Goal: Check status: Check status

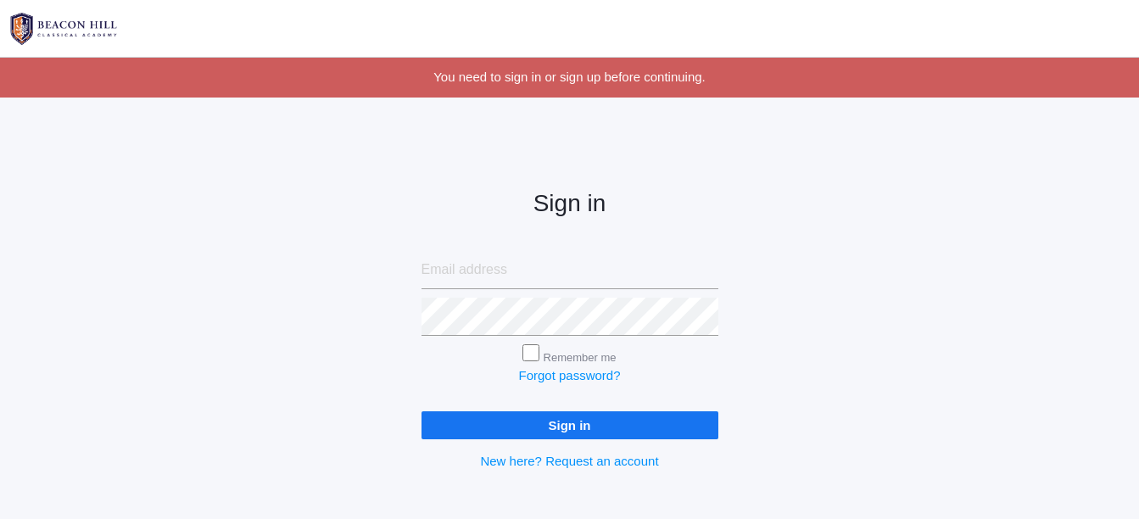
type input "[EMAIL_ADDRESS][DOMAIN_NAME]"
click at [519, 417] on input "Sign in" at bounding box center [570, 425] width 297 height 28
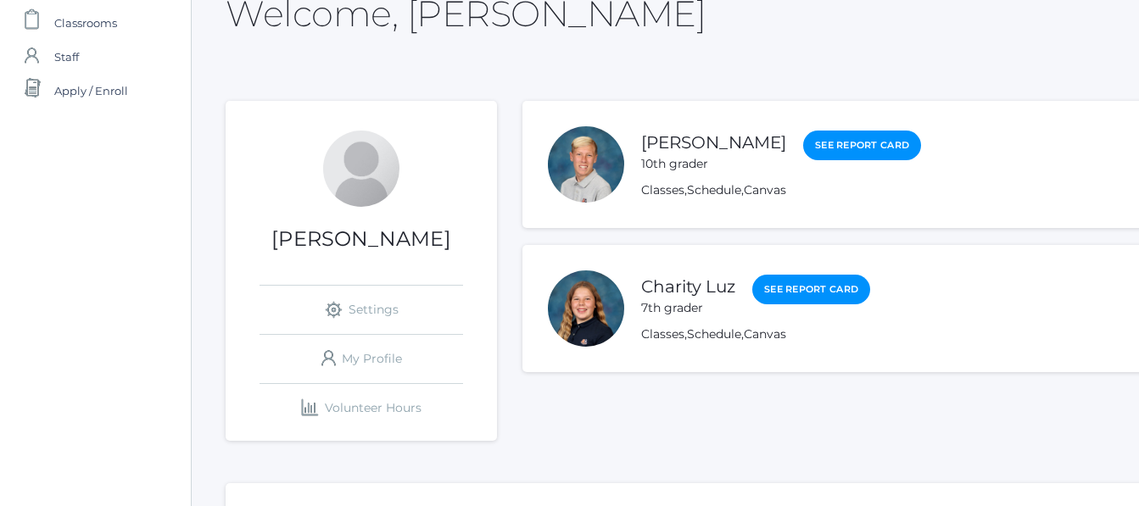
scroll to position [139, 0]
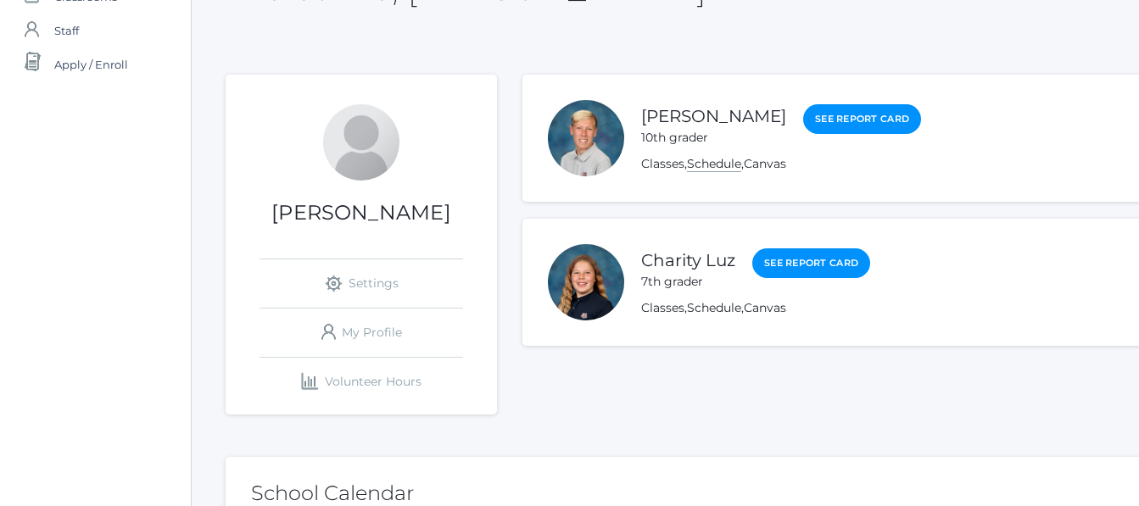
click at [726, 160] on link "Schedule" at bounding box center [714, 164] width 54 height 16
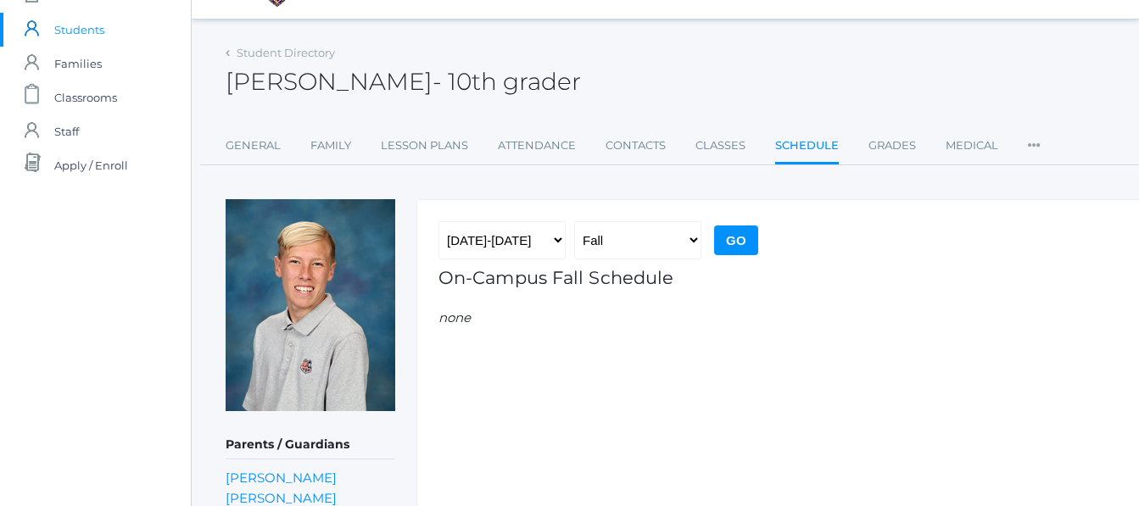
scroll to position [37, 0]
click at [808, 142] on link "Schedule" at bounding box center [807, 148] width 64 height 36
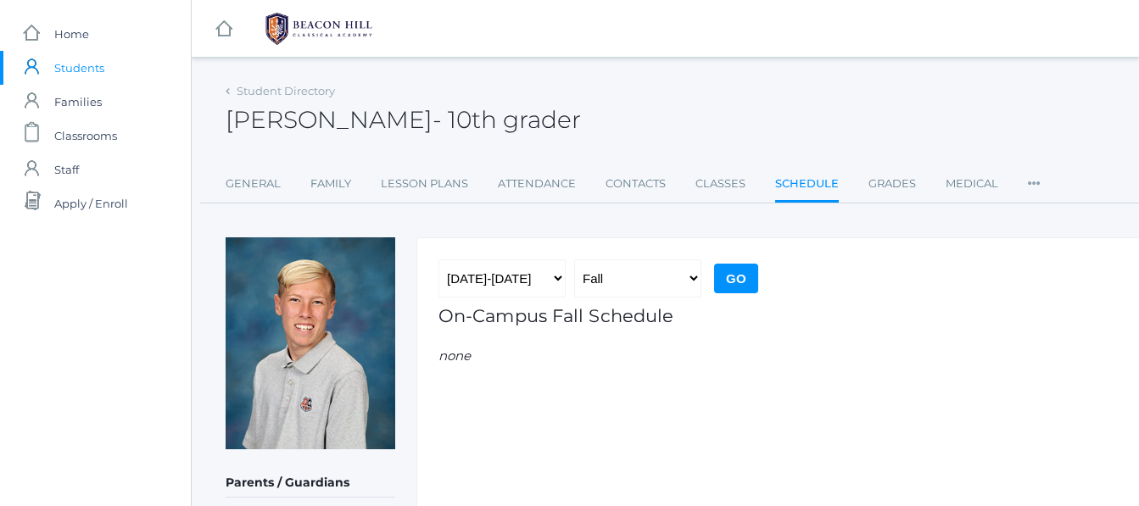
click at [740, 271] on input "Go" at bounding box center [736, 279] width 44 height 30
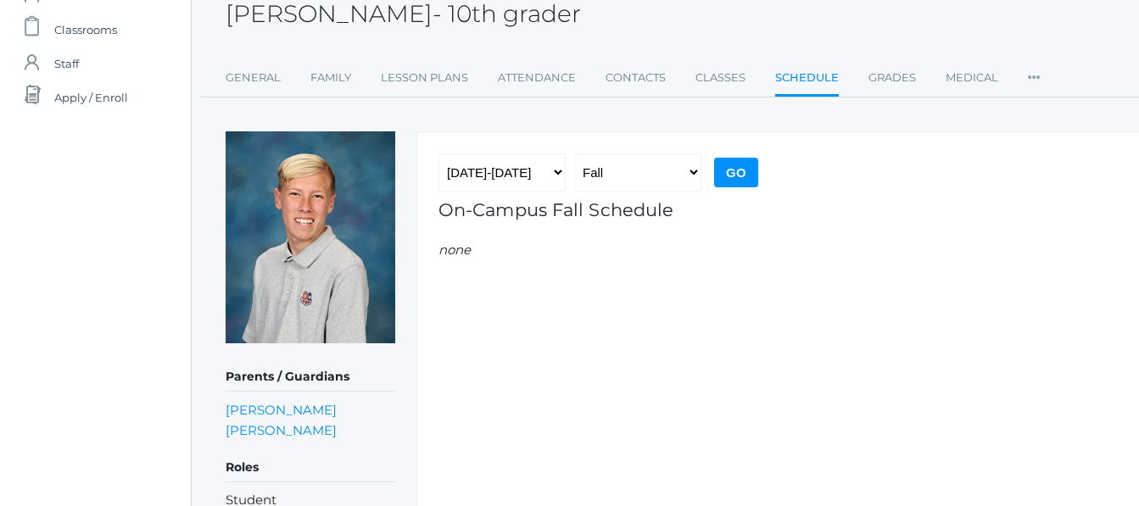
scroll to position [103, 0]
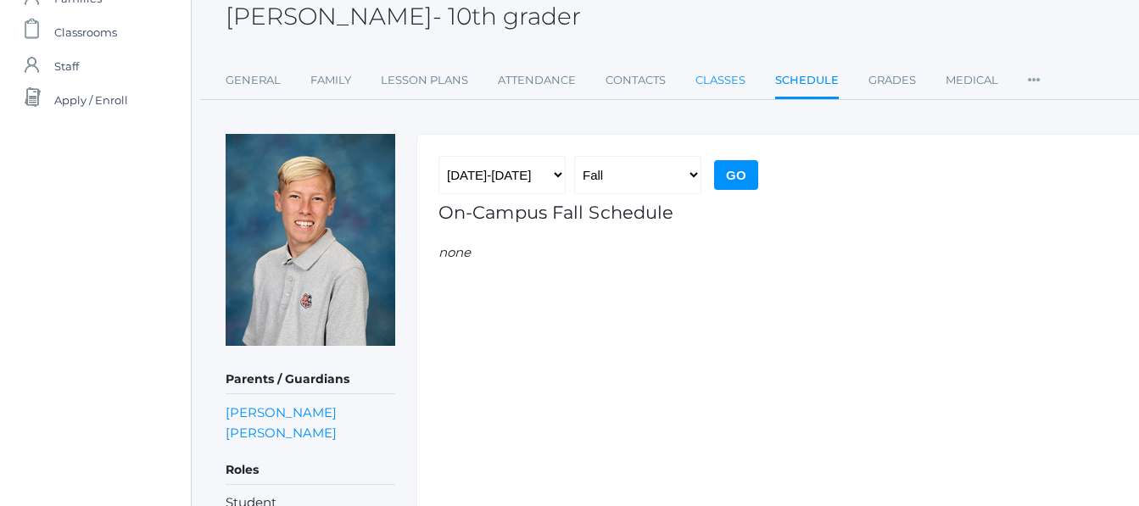
click at [717, 81] on link "Classes" at bounding box center [720, 81] width 50 height 34
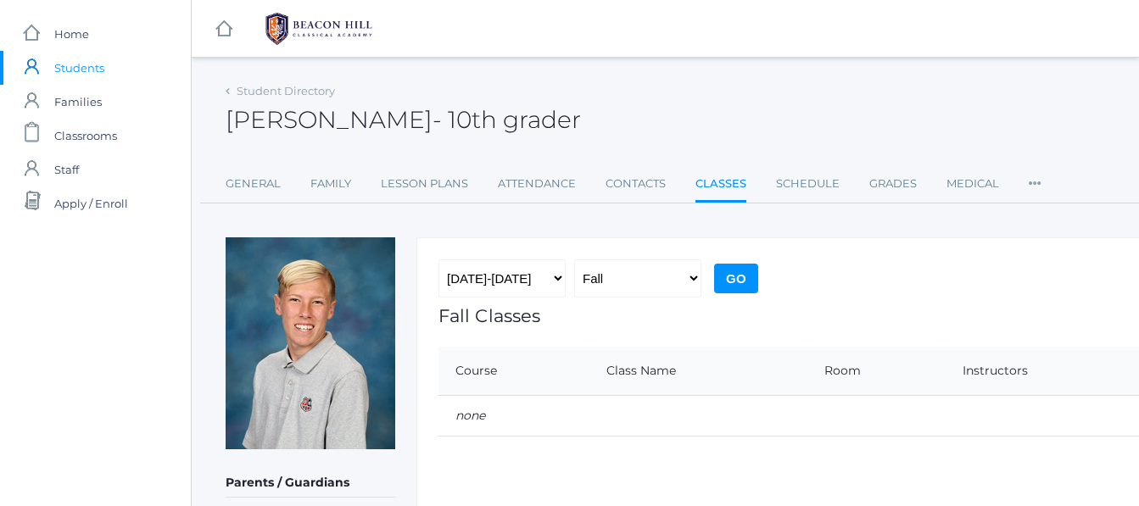
scroll to position [171, 0]
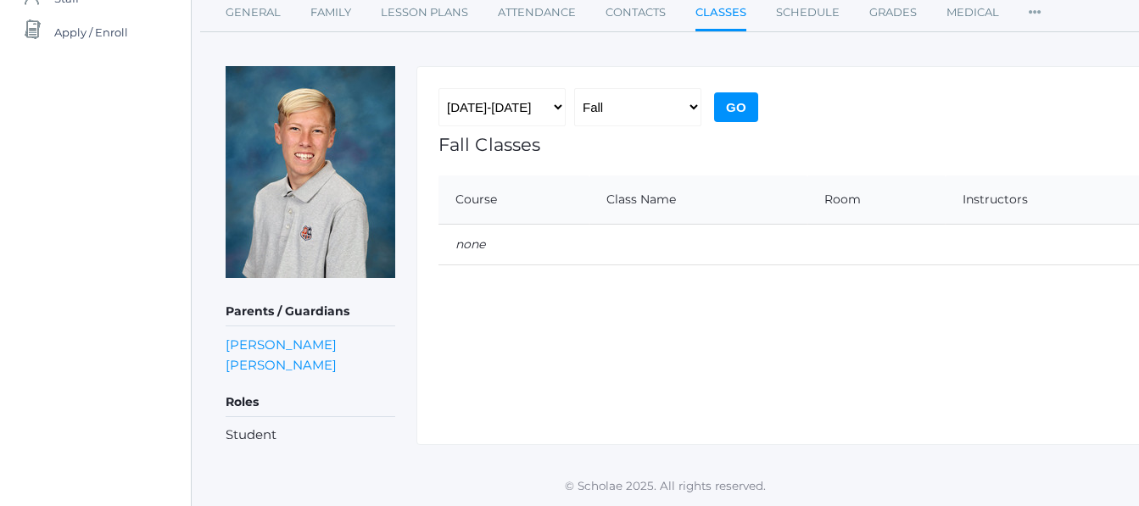
click at [744, 100] on input "Go" at bounding box center [736, 107] width 44 height 30
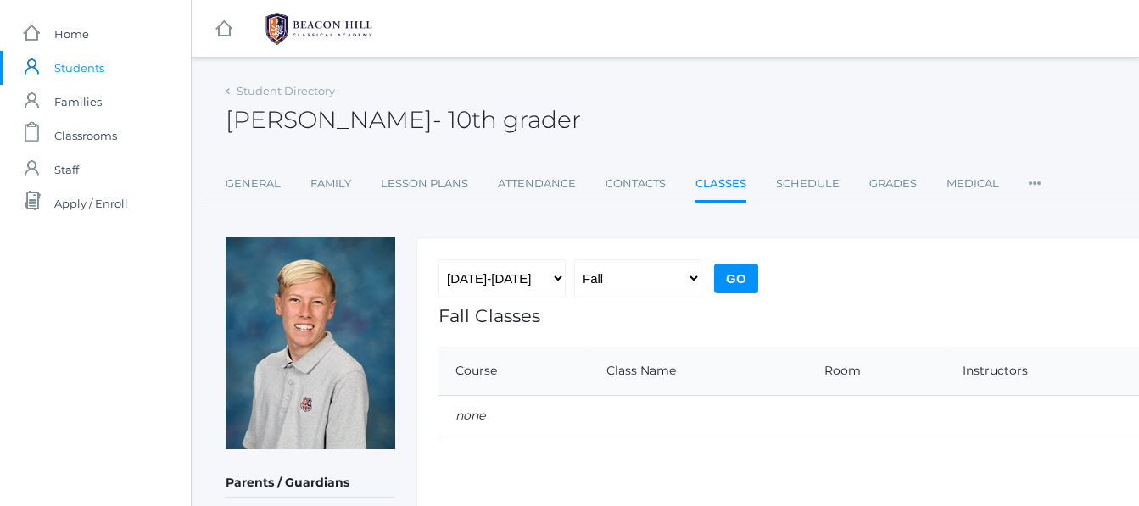
scroll to position [171, 0]
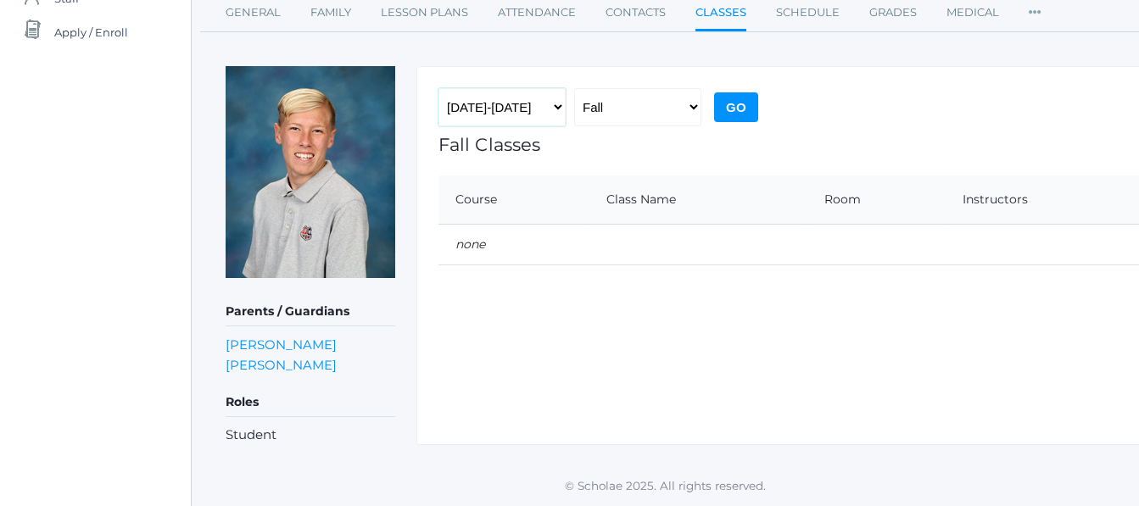
click at [535, 99] on select "2019-2020 2020-2021 2021-2022 2022-2023 2023-2024 2024-2025 2025-2026" at bounding box center [501, 107] width 127 height 38
select select "2024-2025"
click at [438, 88] on select "2019-2020 2020-2021 2021-2022 2022-2023 2023-2024 2024-2025 2025-2026" at bounding box center [501, 107] width 127 height 38
click at [732, 109] on input "Go" at bounding box center [736, 107] width 44 height 30
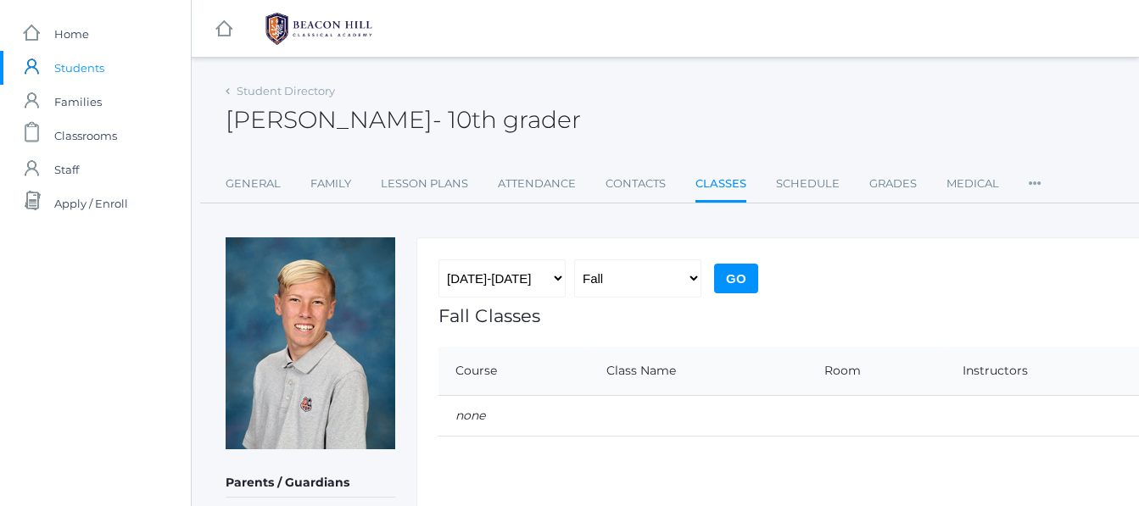
scroll to position [171, 0]
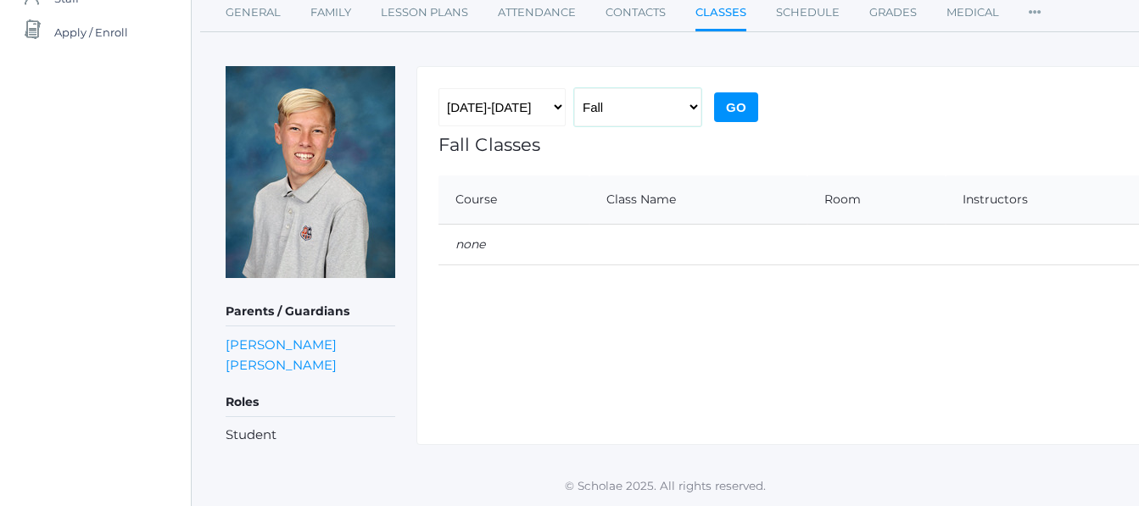
click at [627, 116] on select "Fall Spring" at bounding box center [637, 107] width 127 height 38
select select "2"
click at [574, 88] on select "Fall Spring" at bounding box center [637, 107] width 127 height 38
click at [734, 102] on input "Go" at bounding box center [736, 107] width 44 height 30
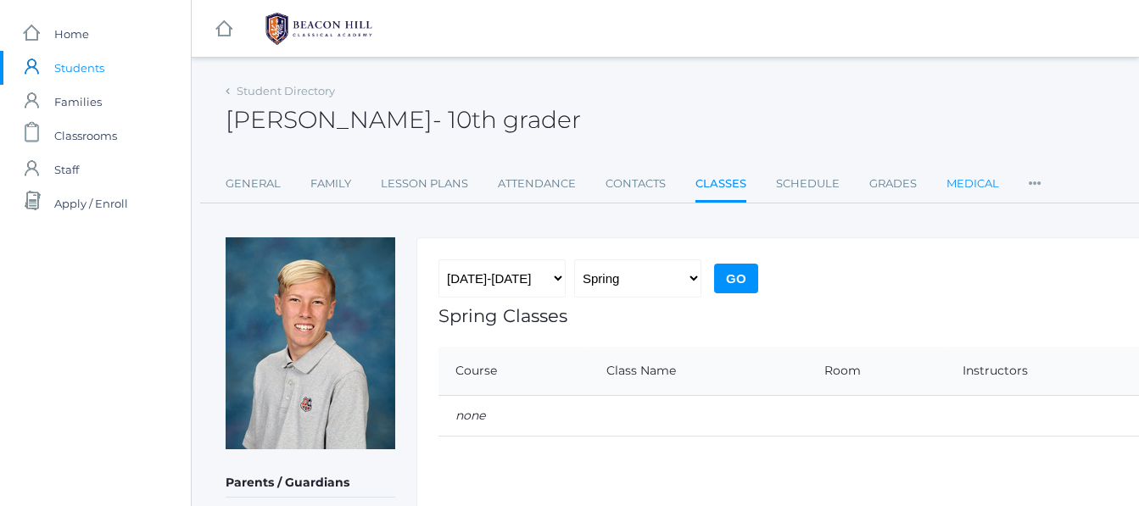
click at [972, 176] on link "Medical" at bounding box center [972, 184] width 53 height 34
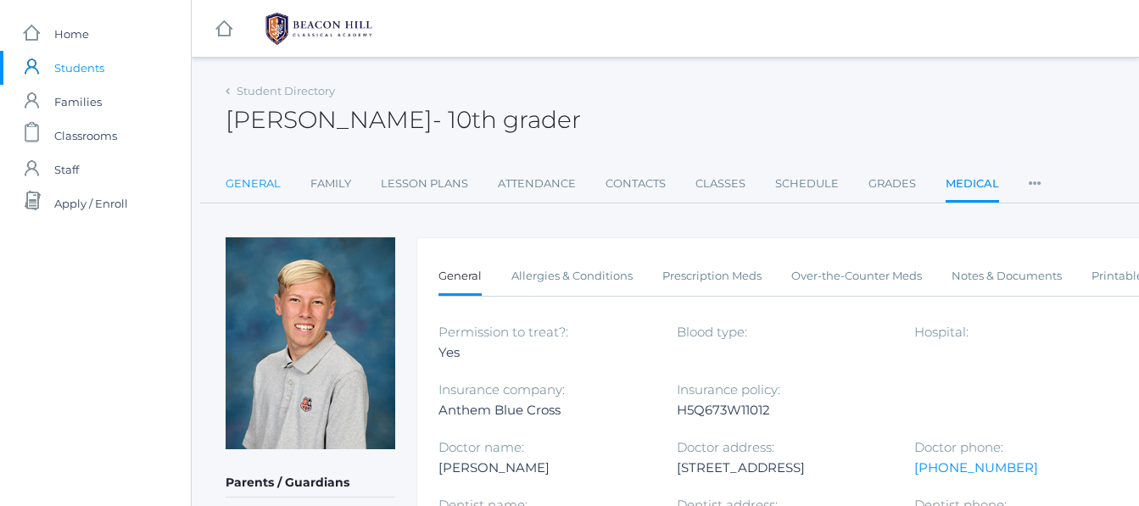
click at [265, 197] on link "General" at bounding box center [253, 184] width 55 height 34
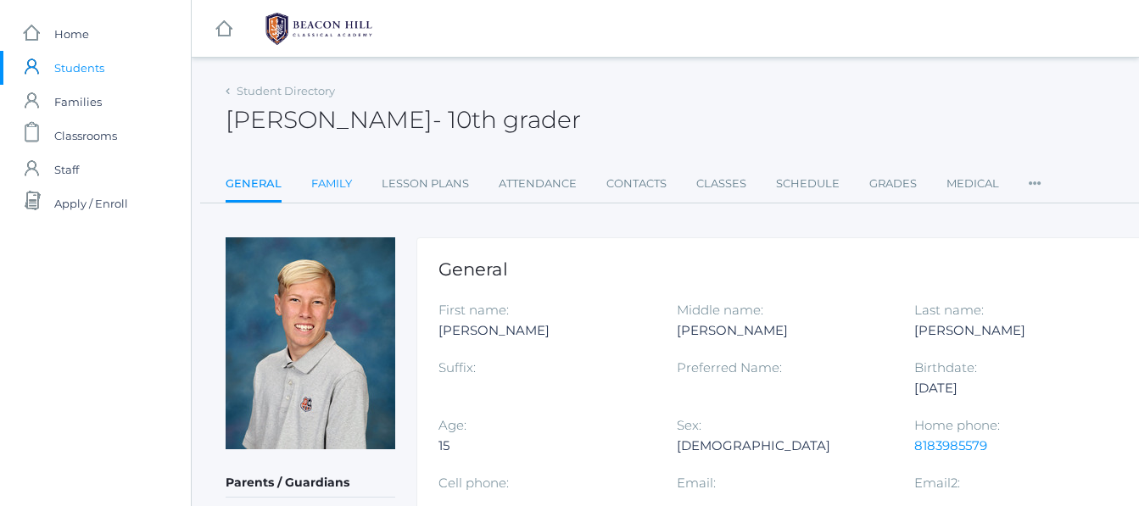
click at [314, 176] on link "Family" at bounding box center [331, 184] width 41 height 34
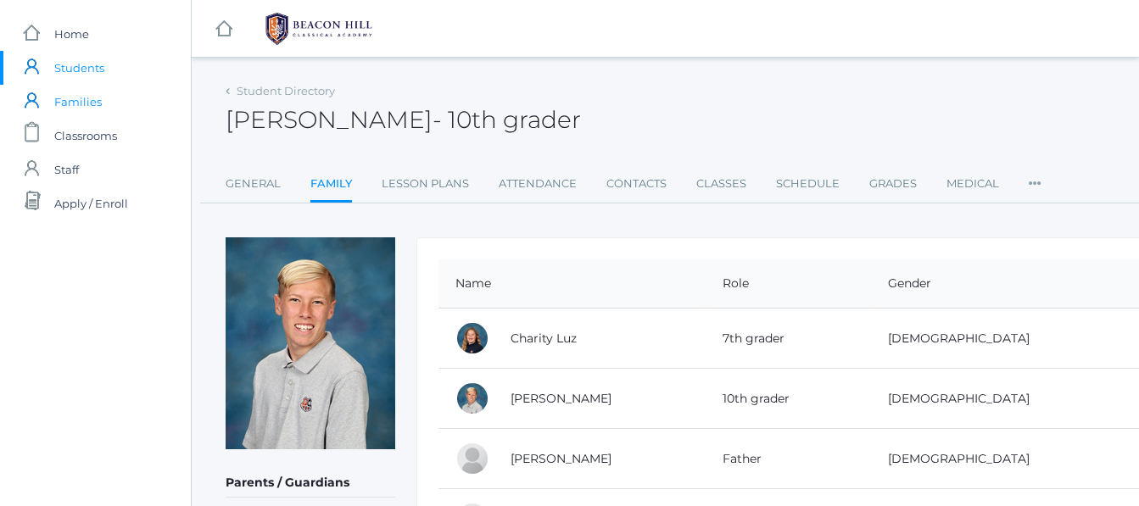
click at [72, 107] on span "Families" at bounding box center [77, 102] width 47 height 34
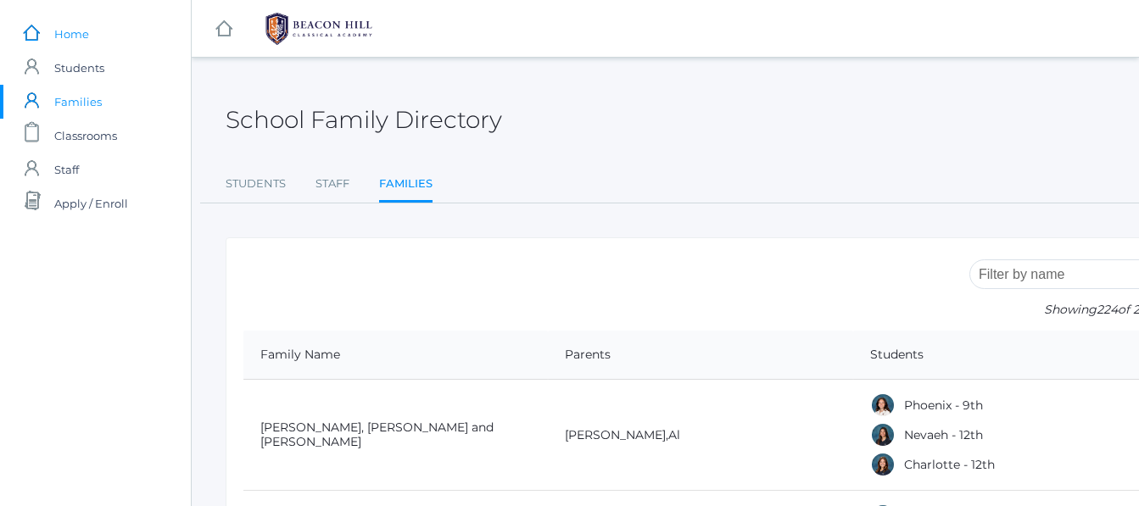
click at [47, 23] on link "icons/ui/navigation/home Created with Sketch. Home" at bounding box center [95, 34] width 191 height 34
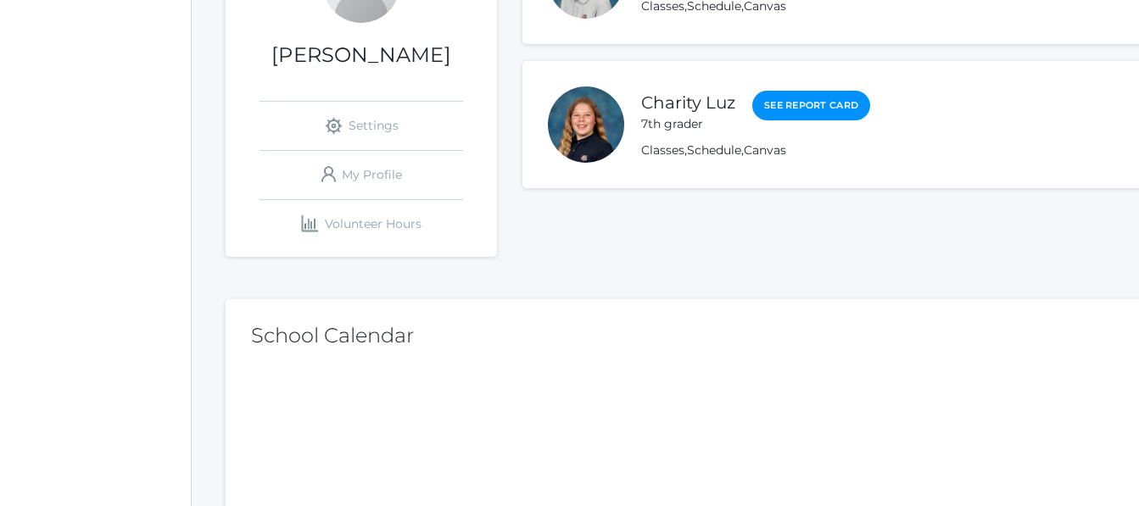
scroll to position [286, 0]
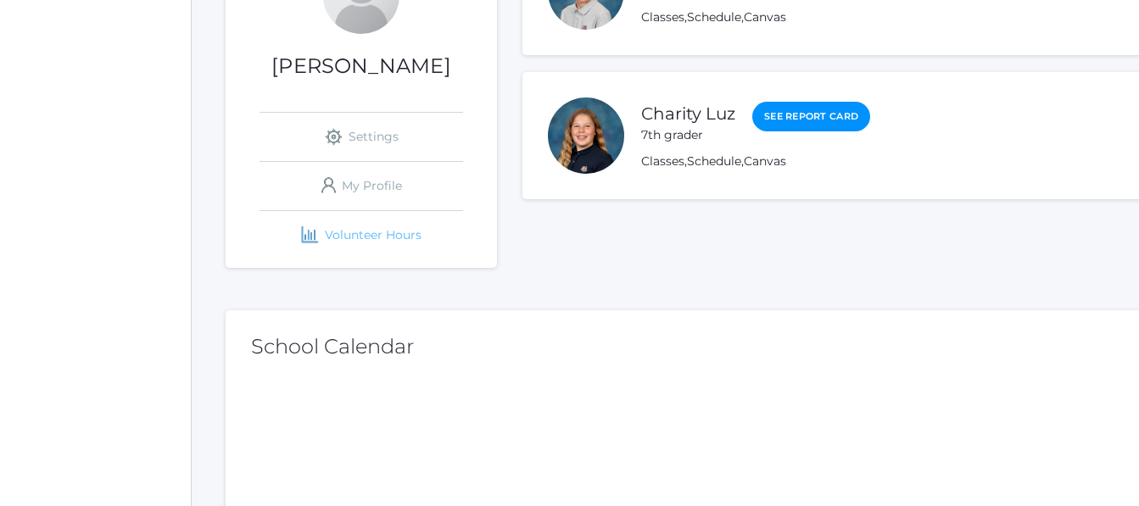
click at [359, 234] on link "icons/finance/bar-chart Created with Sketch. Volunteer Hours" at bounding box center [362, 235] width 204 height 48
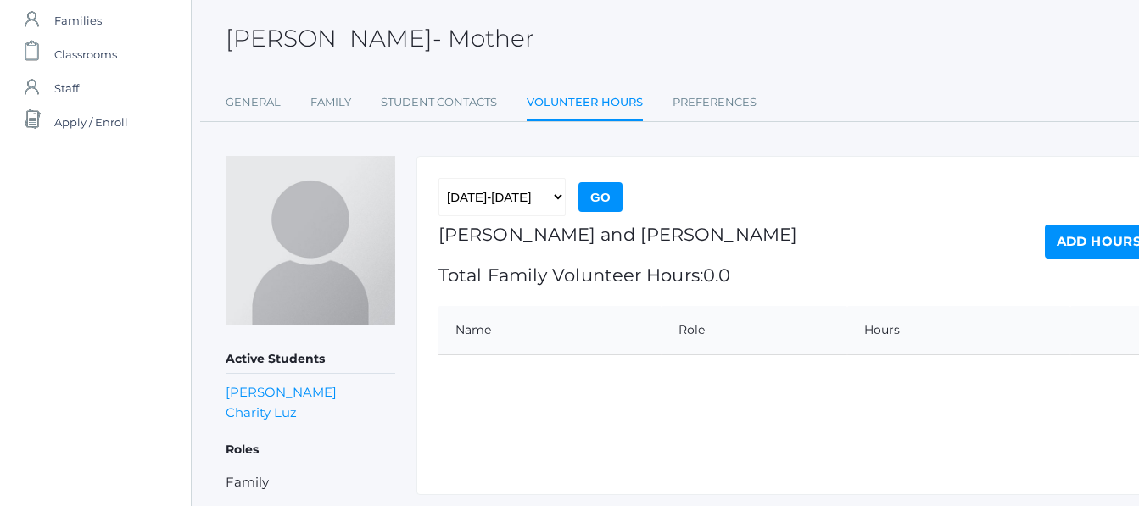
scroll to position [132, 0]
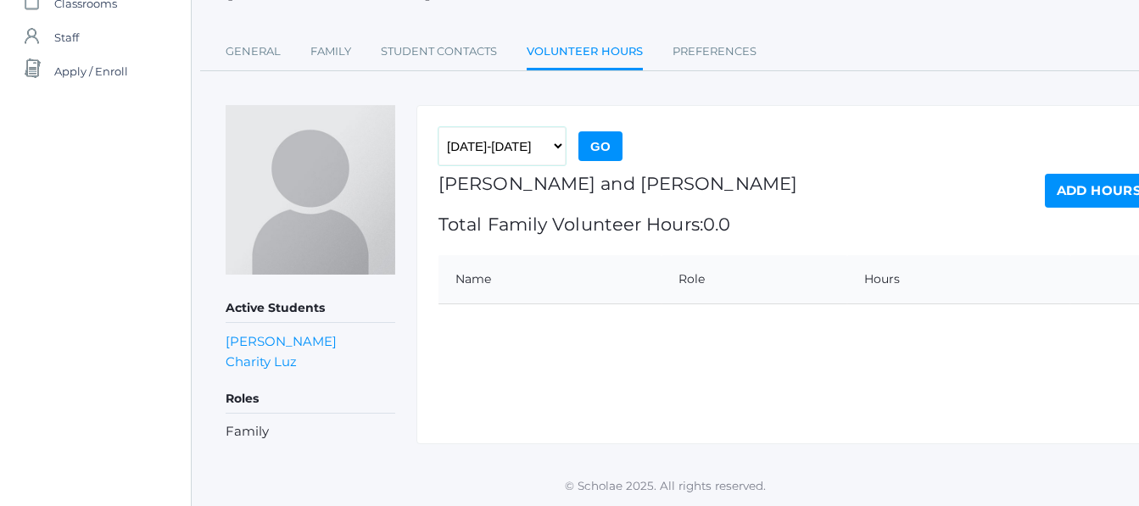
click at [522, 139] on select "2019-2020 2020-2021 2021-2022 2022-2023 2023-2024 2024-2025 2025-2026" at bounding box center [501, 146] width 127 height 38
select select "[DATE]-[DATE]"
click at [438, 127] on select "2019-2020 2020-2021 2021-2022 2022-2023 2023-2024 2024-2025 2025-2026" at bounding box center [501, 146] width 127 height 38
click at [587, 148] on input "Go" at bounding box center [600, 146] width 44 height 30
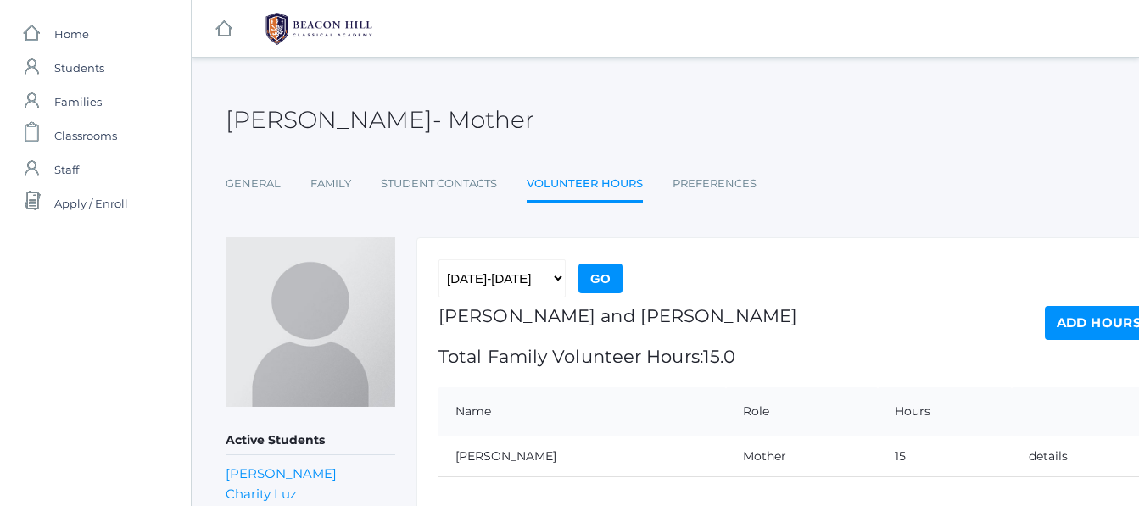
scroll to position [132, 0]
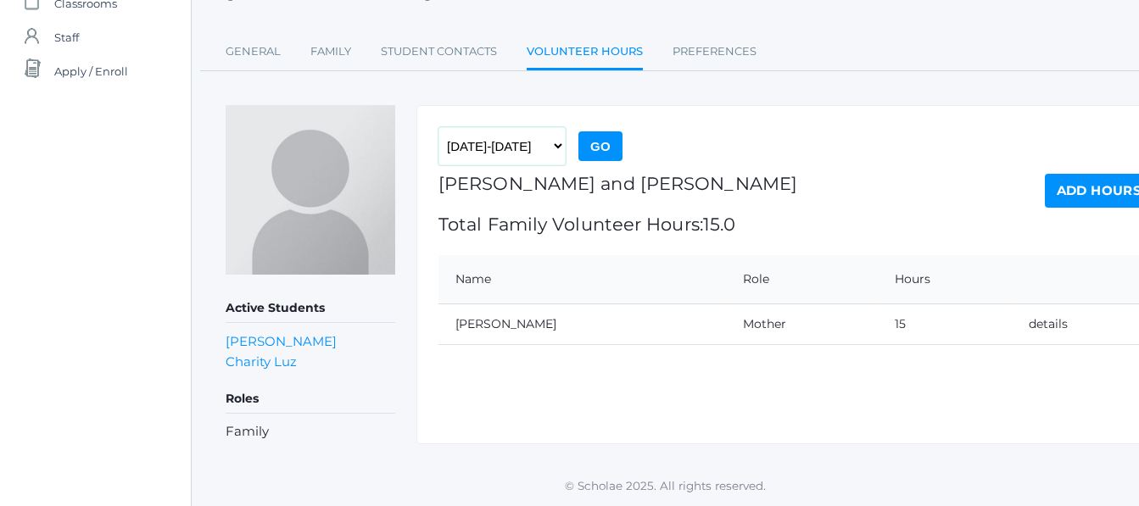
click at [504, 150] on select "[DATE]-[DATE] [DATE]-[DATE] [DATE]-[DATE] [DATE]-[DATE] [DATE]-[DATE] [DATE]-[D…" at bounding box center [501, 146] width 127 height 38
select select "[DATE]-[DATE]"
click at [438, 127] on select "[DATE]-[DATE] [DATE]-[DATE] [DATE]-[DATE] [DATE]-[DATE] [DATE]-[DATE] [DATE]-[D…" at bounding box center [501, 146] width 127 height 38
click at [607, 137] on input "Go" at bounding box center [600, 146] width 44 height 30
